Goal: Information Seeking & Learning: Learn about a topic

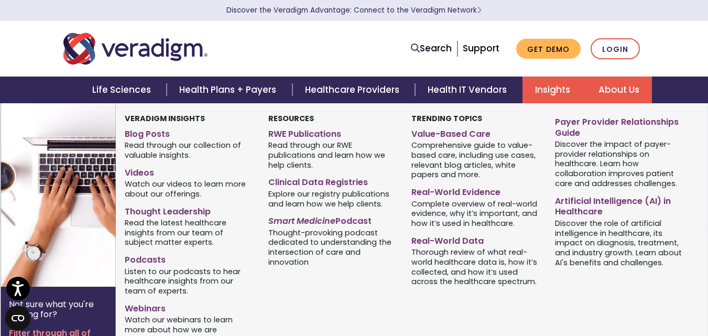
click at [545, 95] on link "Insights" at bounding box center [554, 90] width 63 height 27
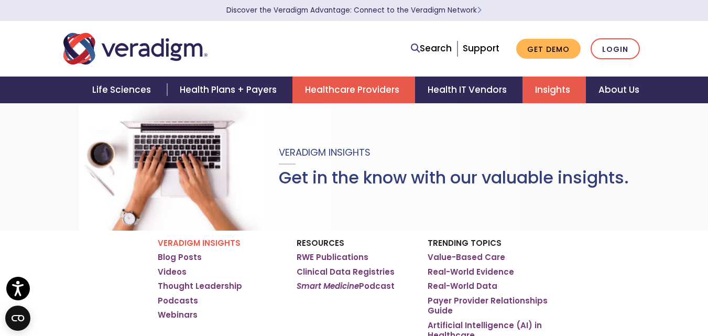
click at [359, 100] on link "Healthcare Providers" at bounding box center [353, 90] width 123 height 27
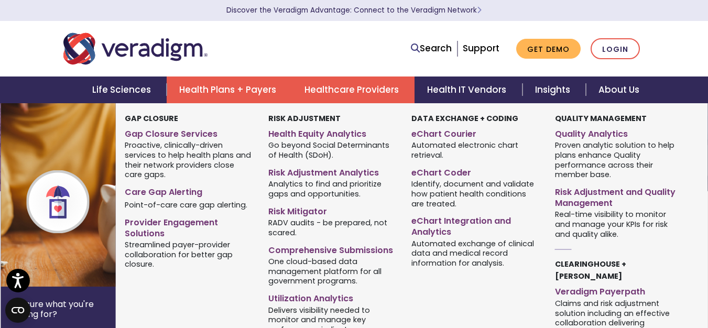
scroll to position [52, 0]
click at [216, 97] on link "Health Plans + Payers" at bounding box center [229, 90] width 125 height 27
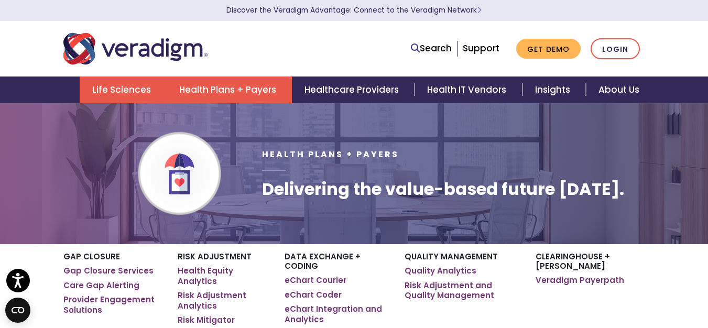
click at [114, 94] on link "Life Sciences" at bounding box center [123, 90] width 87 height 27
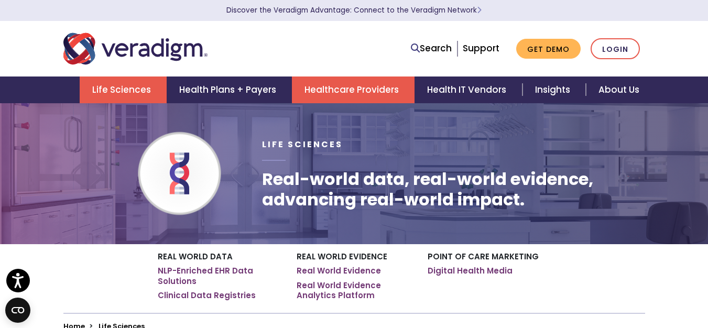
click at [342, 95] on link "Healthcare Providers" at bounding box center [353, 90] width 123 height 27
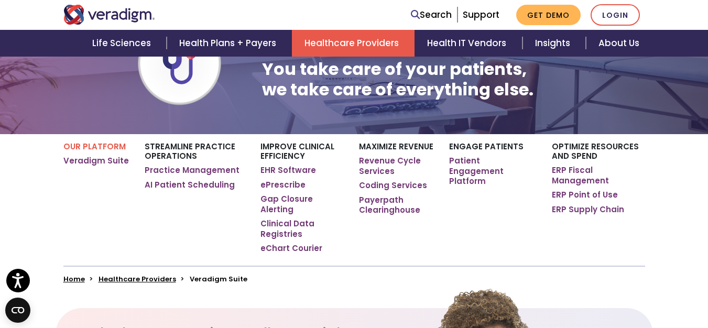
scroll to position [157, 0]
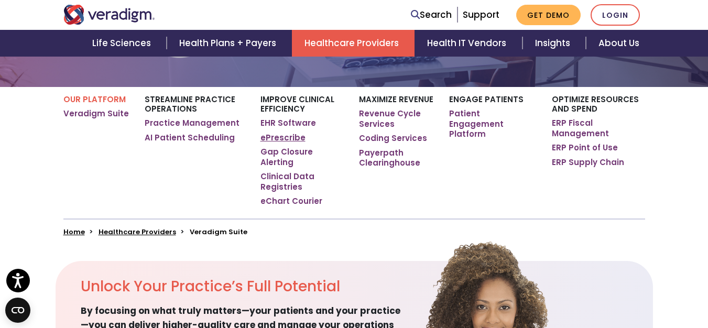
click at [282, 142] on link "ePrescribe" at bounding box center [282, 138] width 45 height 10
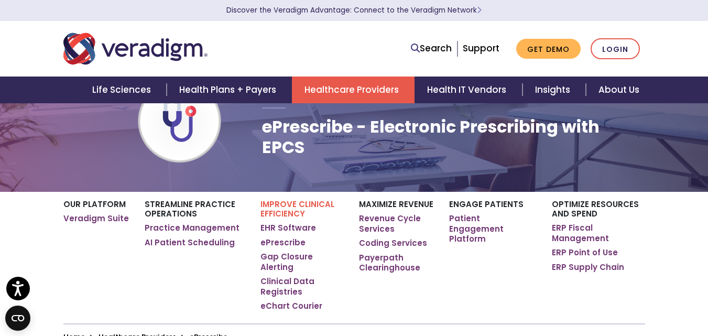
scroll to position [105, 0]
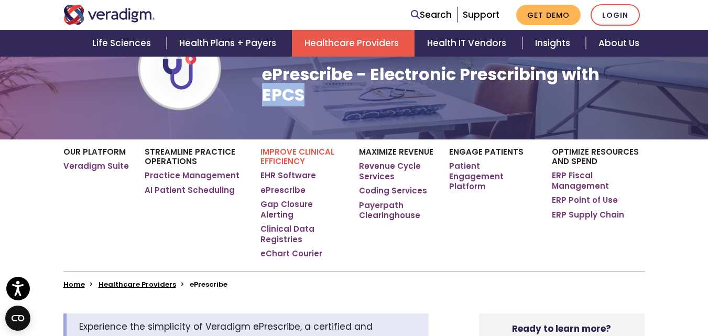
drag, startPoint x: 258, startPoint y: 93, endPoint x: 307, endPoint y: 93, distance: 48.2
click at [307, 93] on div "Improve Clinical Efficiency ePrescribe - Electronic Prescribing with EPCS" at bounding box center [453, 69] width 398 height 108
copy h1 "EPCS"
click at [281, 248] on link "eChart Courier" at bounding box center [291, 253] width 62 height 10
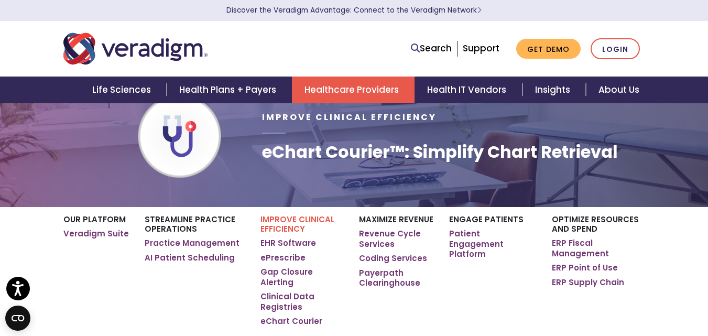
scroll to position [52, 0]
